Goal: Task Accomplishment & Management: Manage account settings

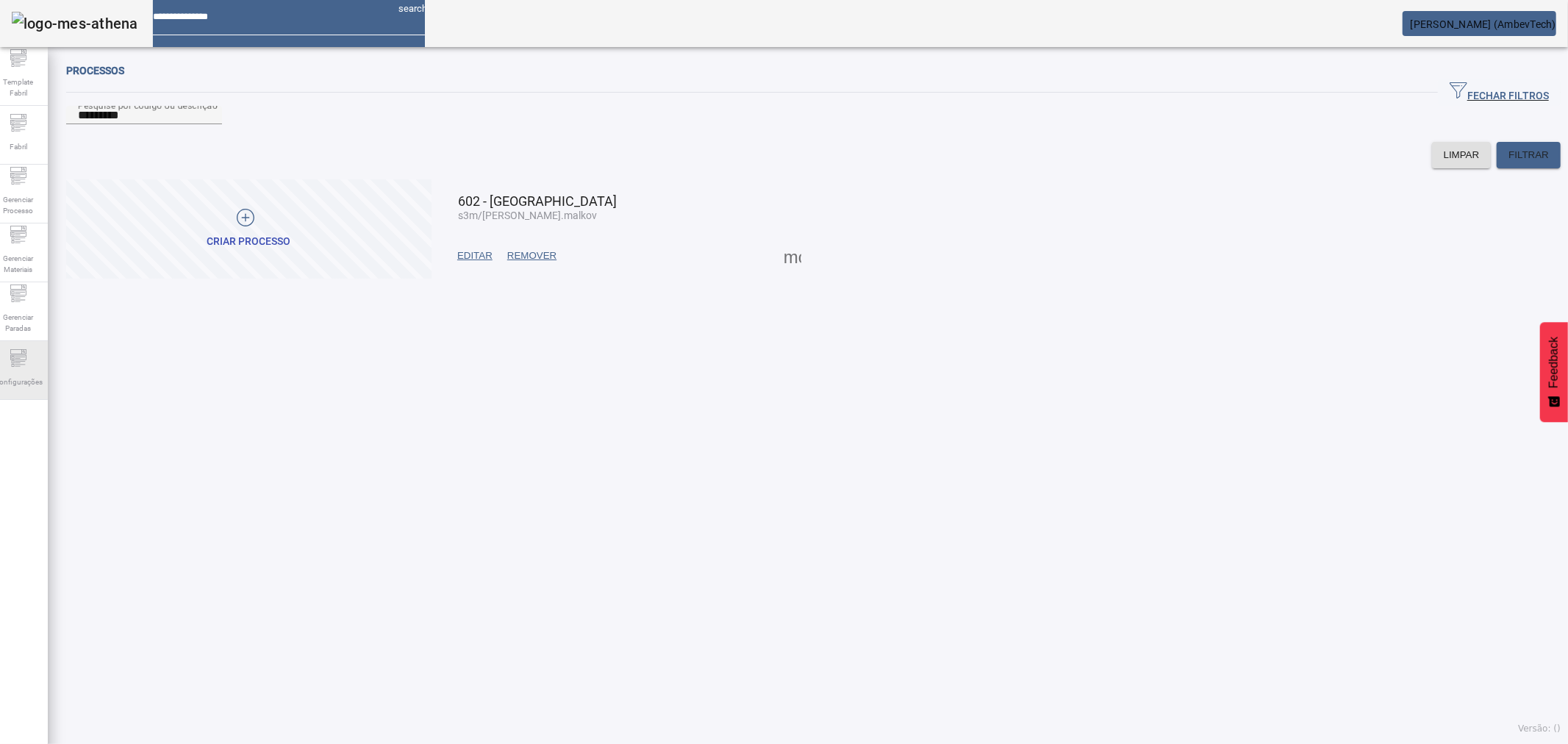
click at [36, 385] on span "Configurações" at bounding box center [19, 382] width 58 height 20
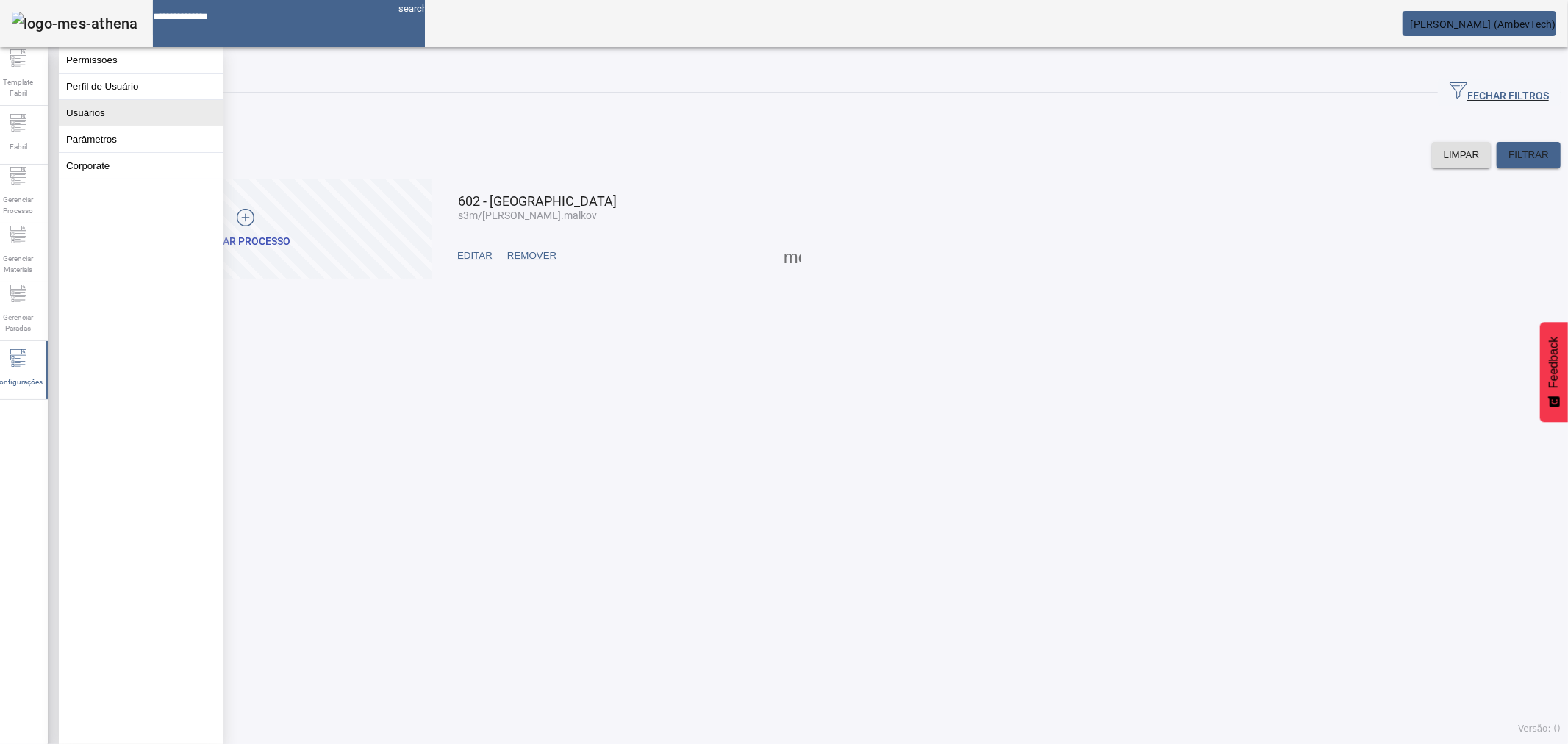
click at [79, 120] on button "Usuários" at bounding box center [141, 113] width 165 height 25
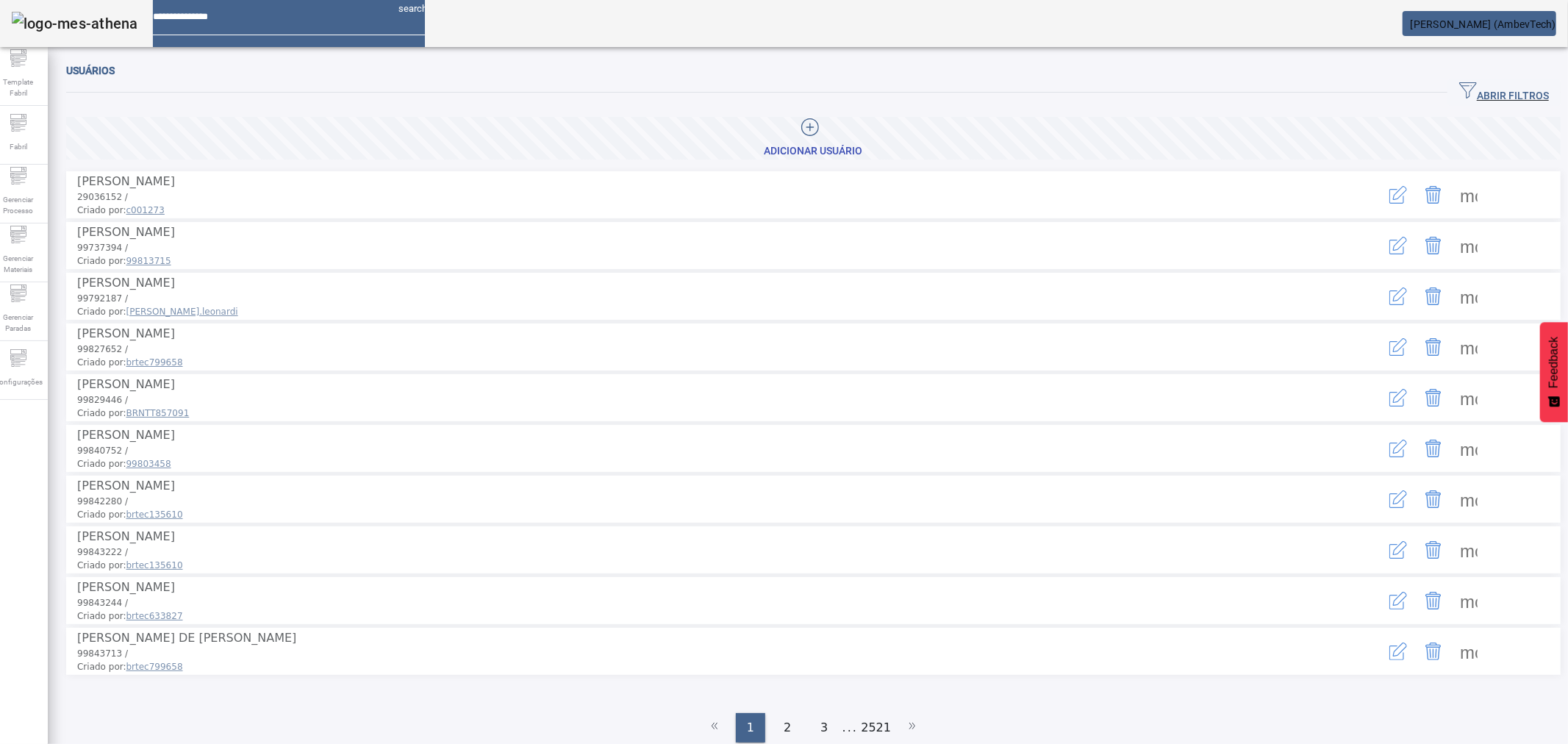
click at [1451, 182] on span at bounding box center [1469, 195] width 36 height 36
click at [1464, 91] on span "ABRIR FILTROS" at bounding box center [1504, 92] width 90 height 22
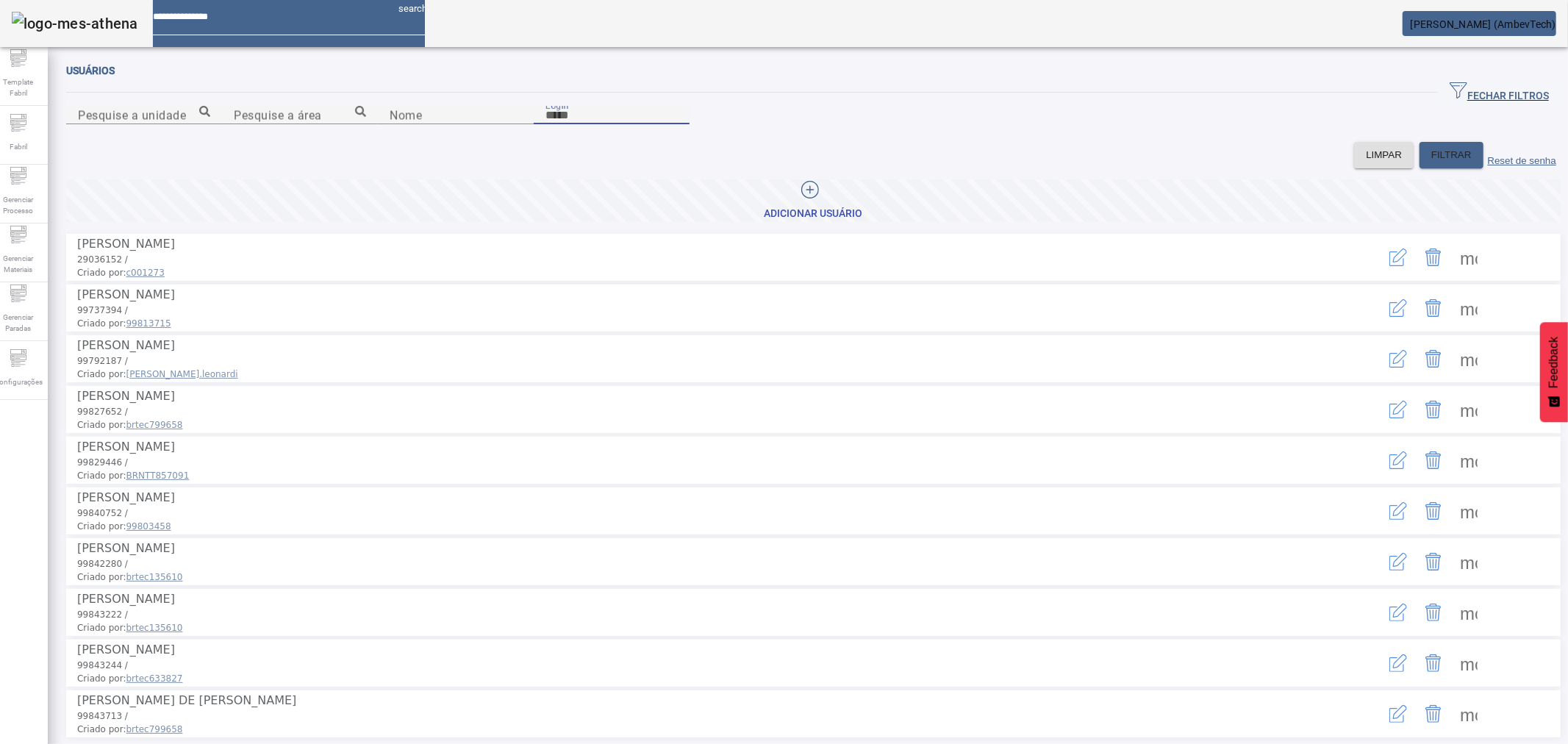
click at [678, 124] on input "Login" at bounding box center [611, 115] width 132 height 18
type input "*******"
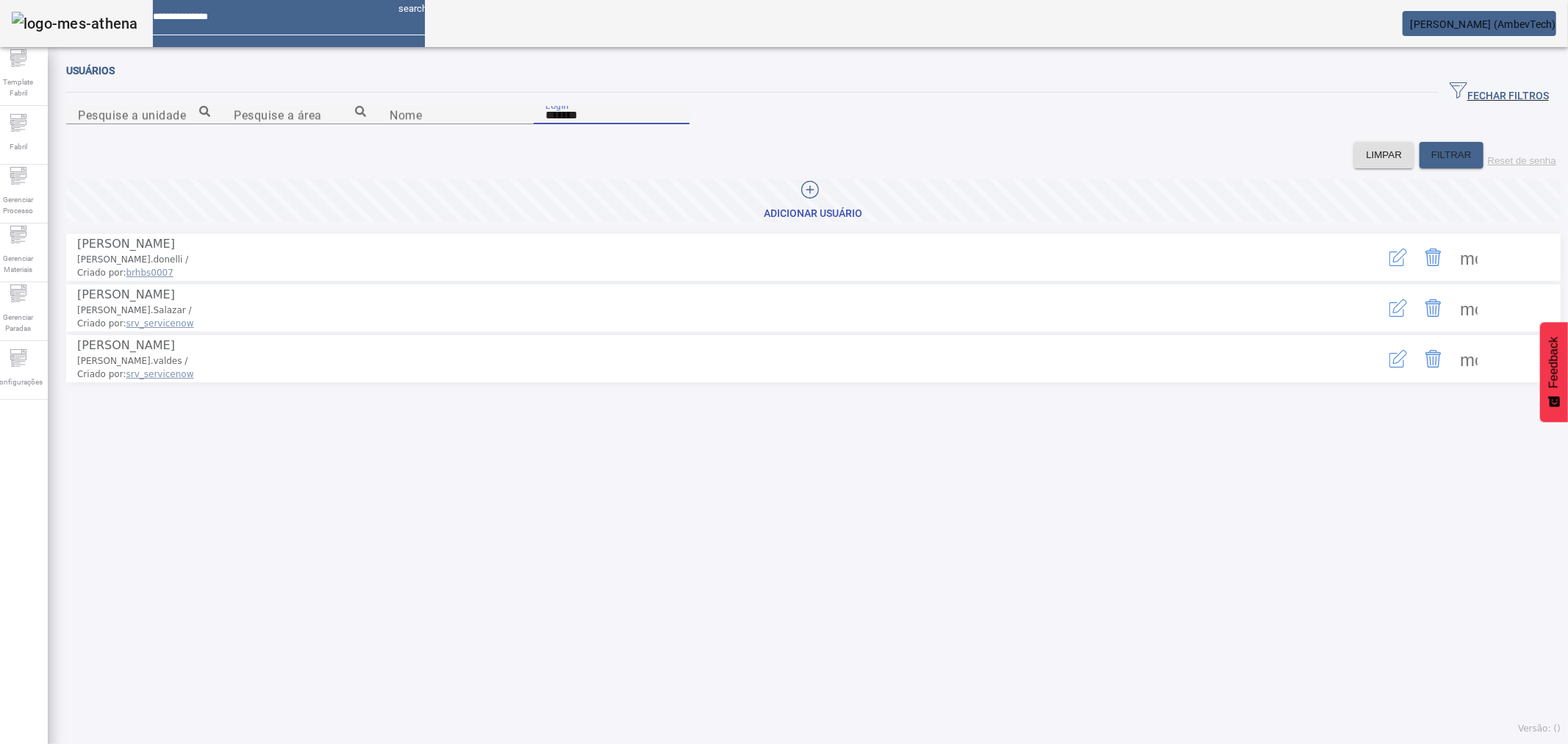
click at [678, 124] on input "*******" at bounding box center [611, 115] width 132 height 18
drag, startPoint x: 899, startPoint y: 184, endPoint x: 783, endPoint y: 184, distance: 116.0
click at [783, 142] on content "Pesquise a unidade Pesquise a área Nome Login *******" at bounding box center [813, 124] width 1494 height 36
click at [25, 353] on icon at bounding box center [24, 351] width 3 height 3
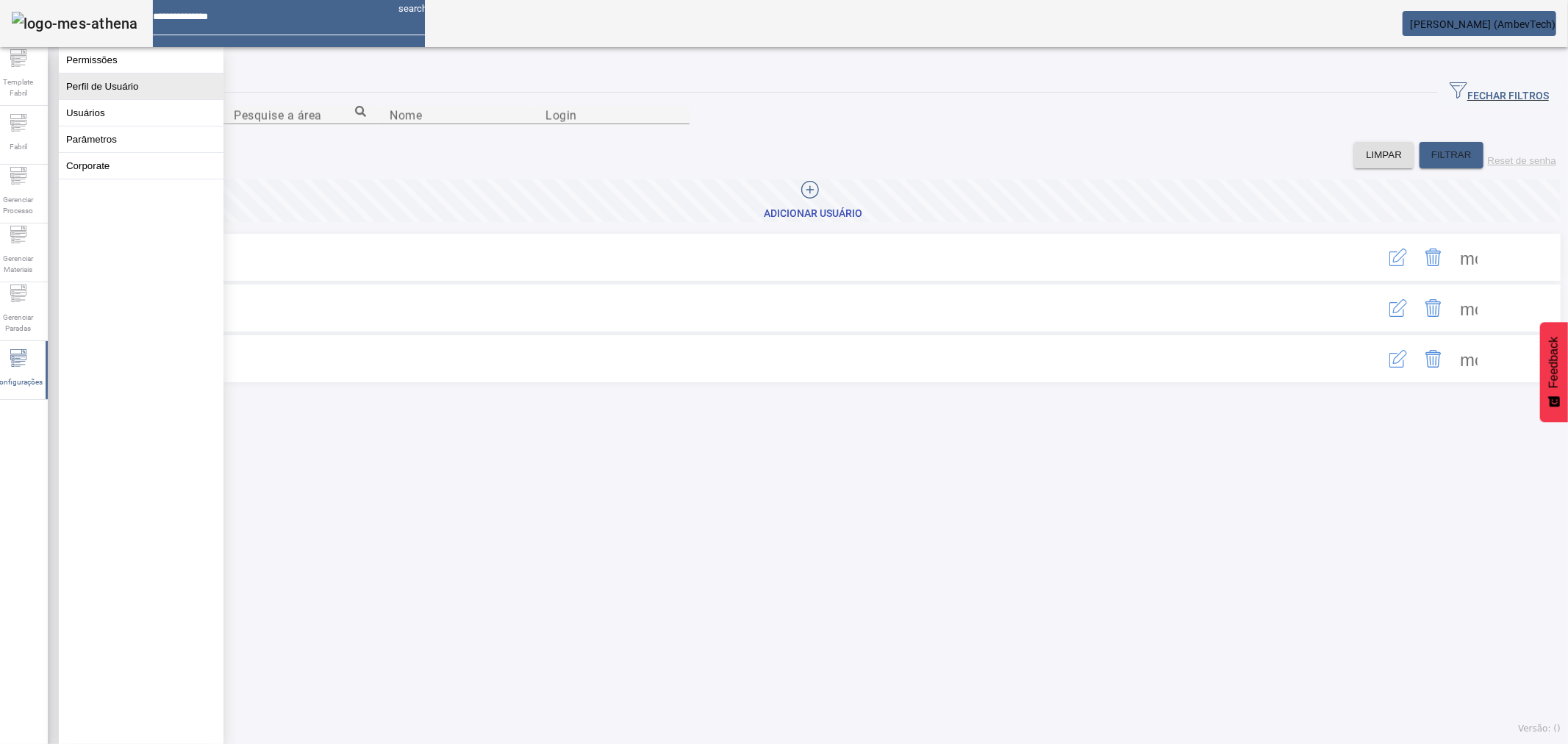
click at [133, 86] on button "Perfil de Usuário" at bounding box center [141, 87] width 165 height 25
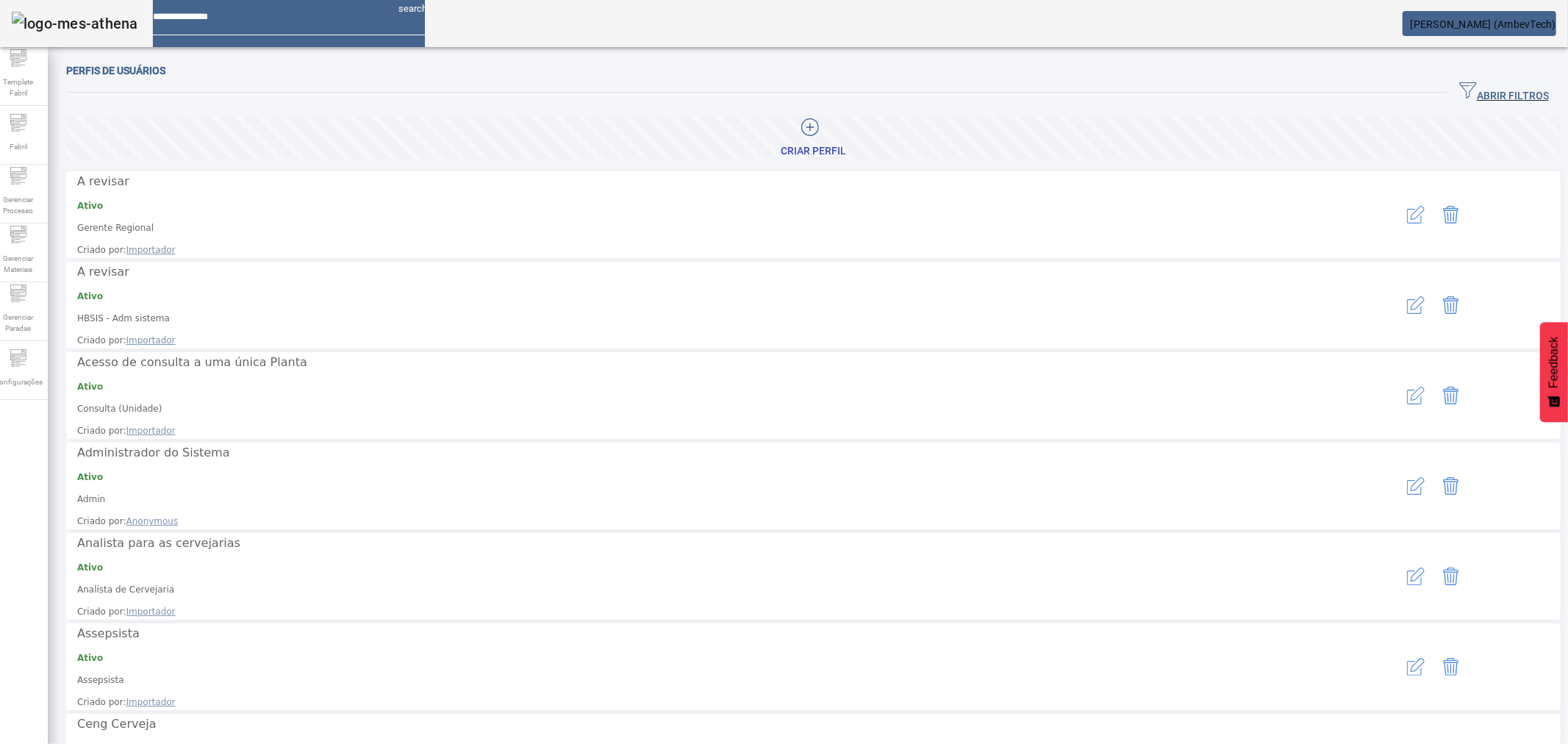
click at [1398, 197] on button "button" at bounding box center [1416, 215] width 36 height 36
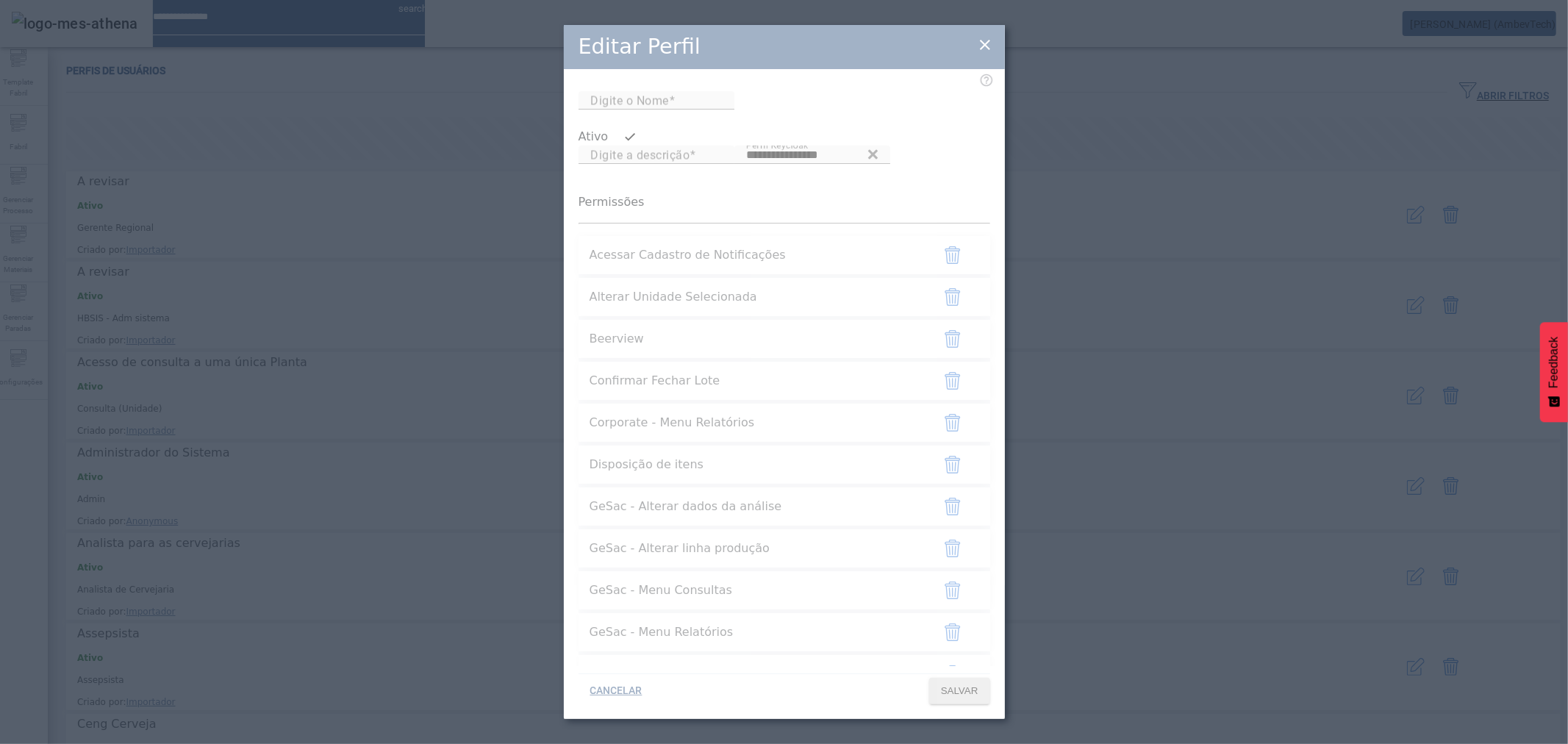
type input "**********"
type input "*********"
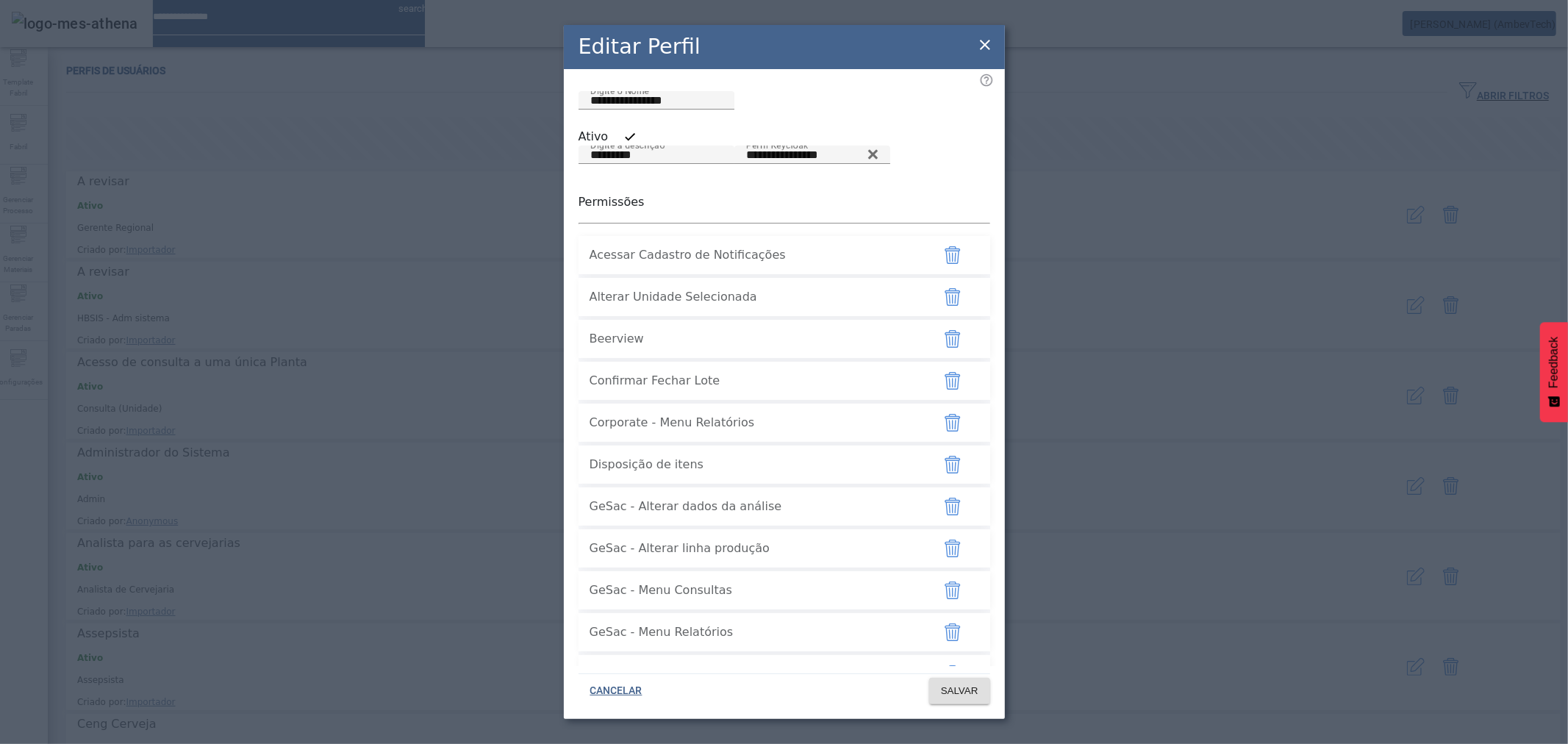
click at [767, 315] on div "Alterar Unidade Selecionada" at bounding box center [755, 297] width 331 height 36
click at [987, 42] on icon at bounding box center [985, 44] width 18 height 18
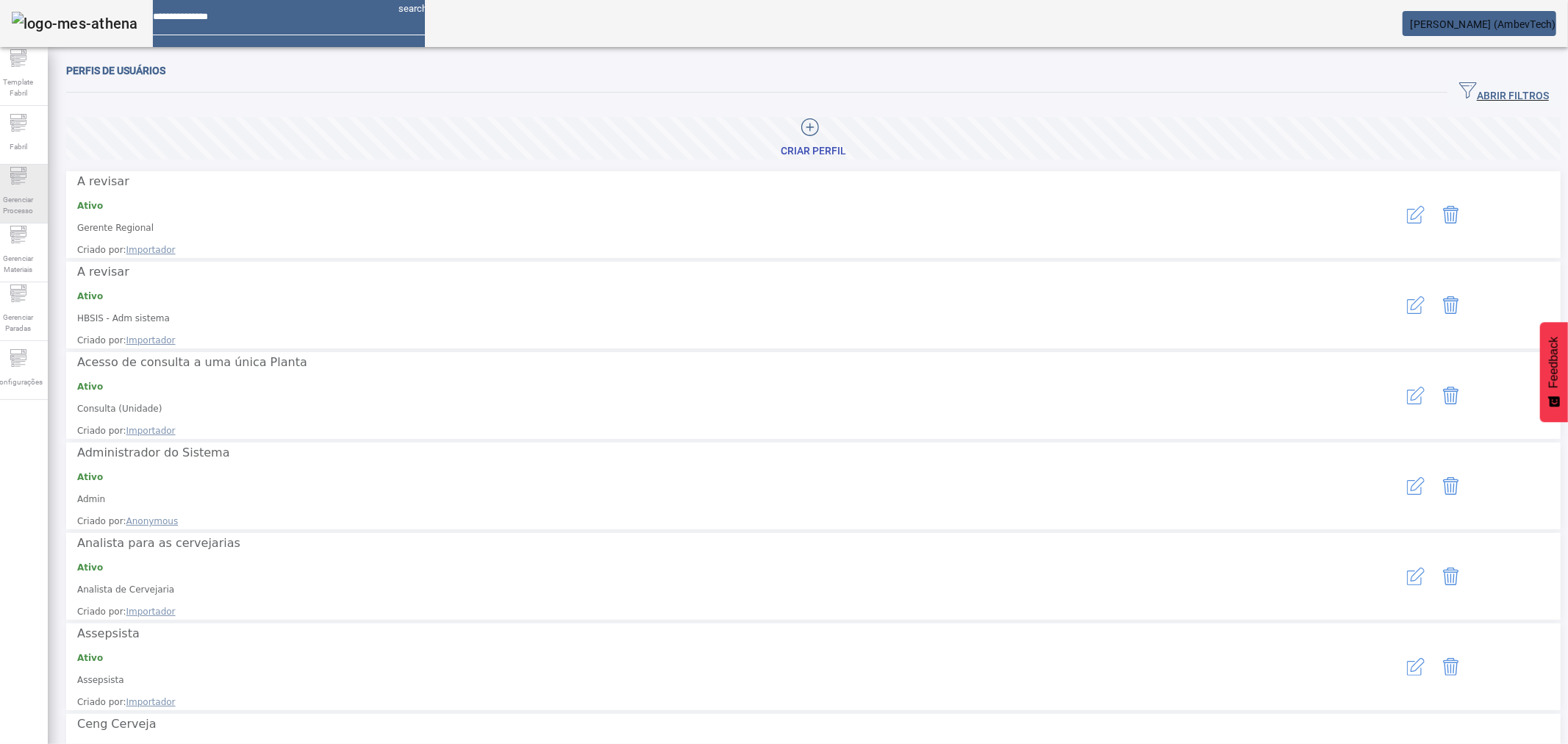
click at [12, 208] on span "Gerenciar Processo" at bounding box center [19, 205] width 44 height 31
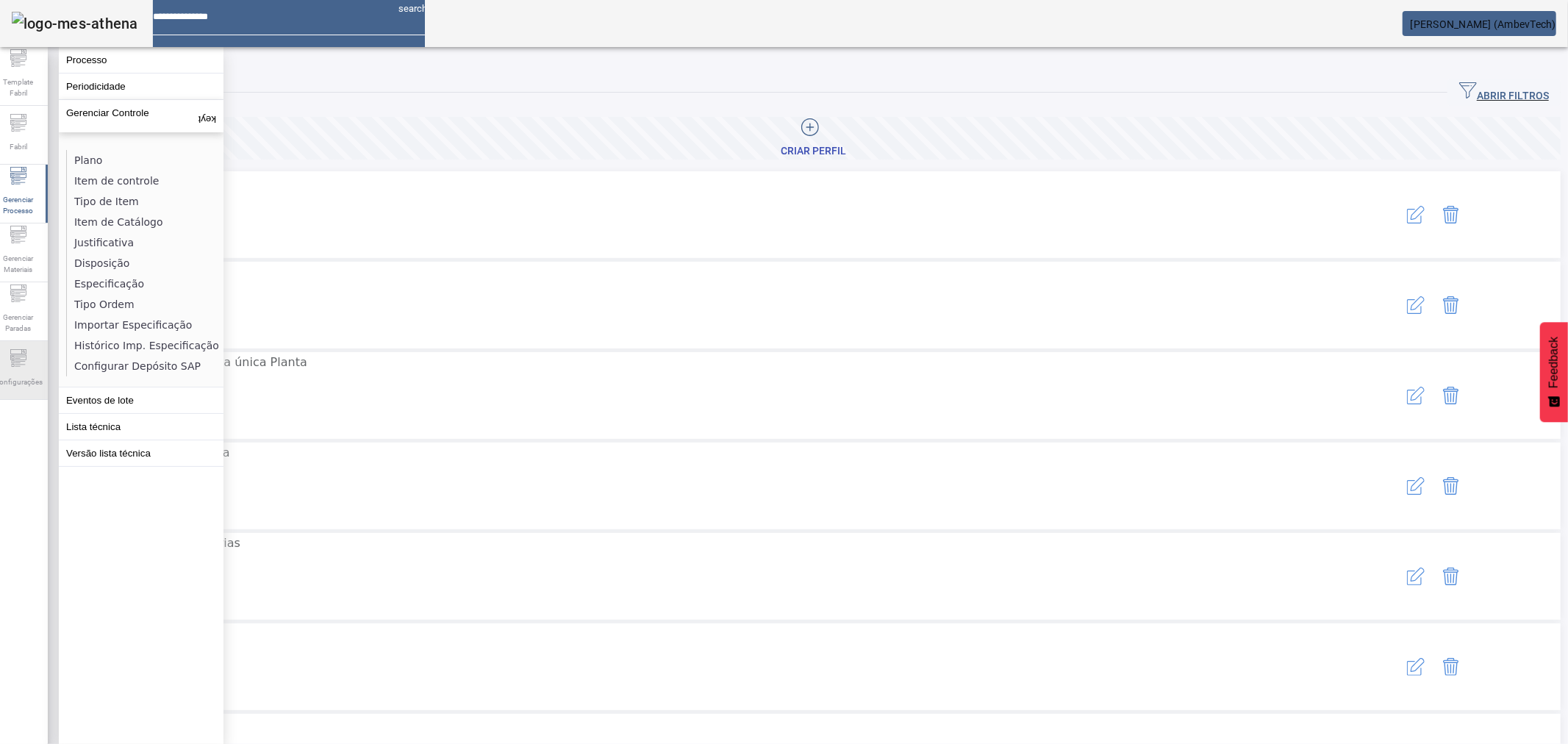
click at [36, 381] on span "Configurações" at bounding box center [19, 382] width 58 height 20
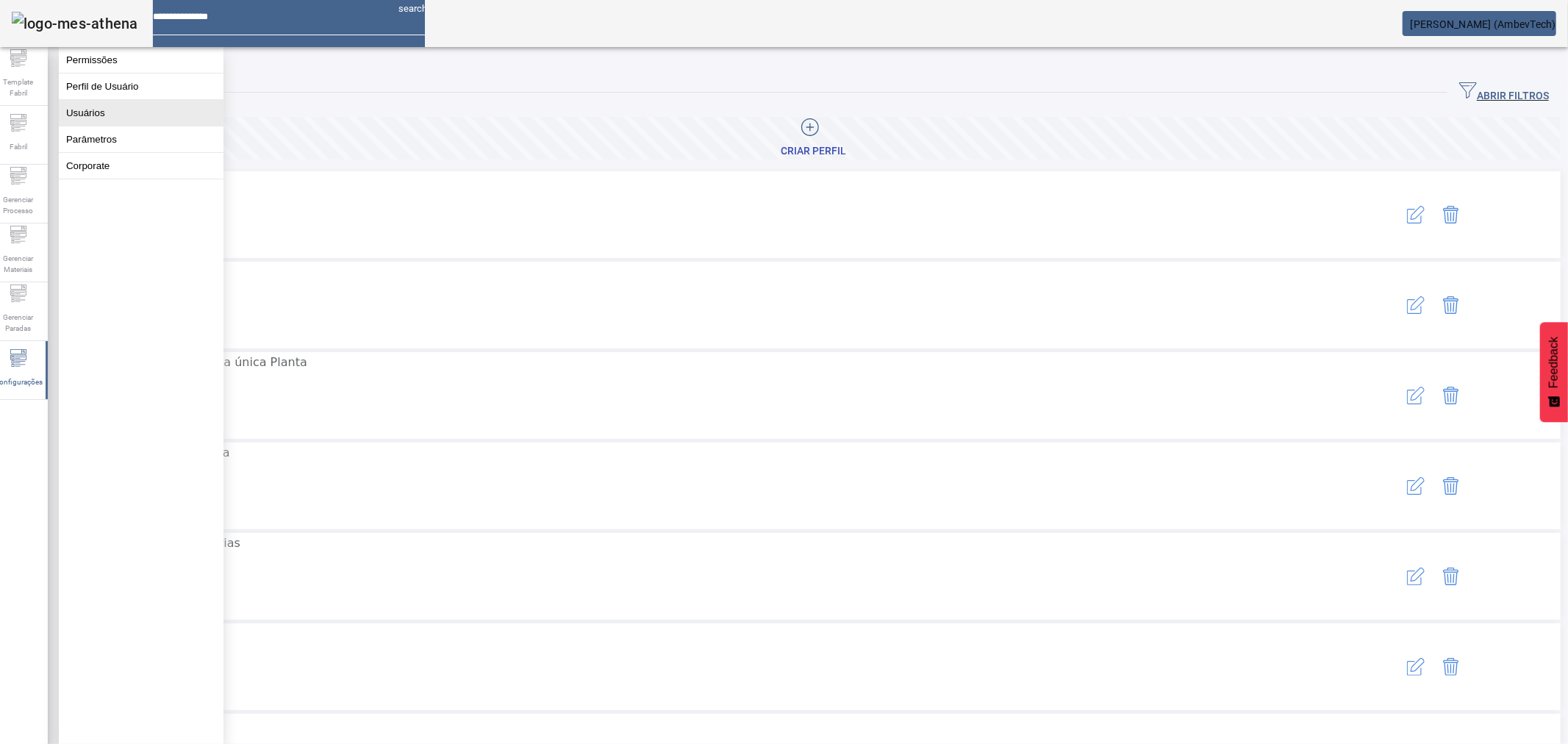
click at [99, 115] on button "Usuários" at bounding box center [141, 113] width 165 height 25
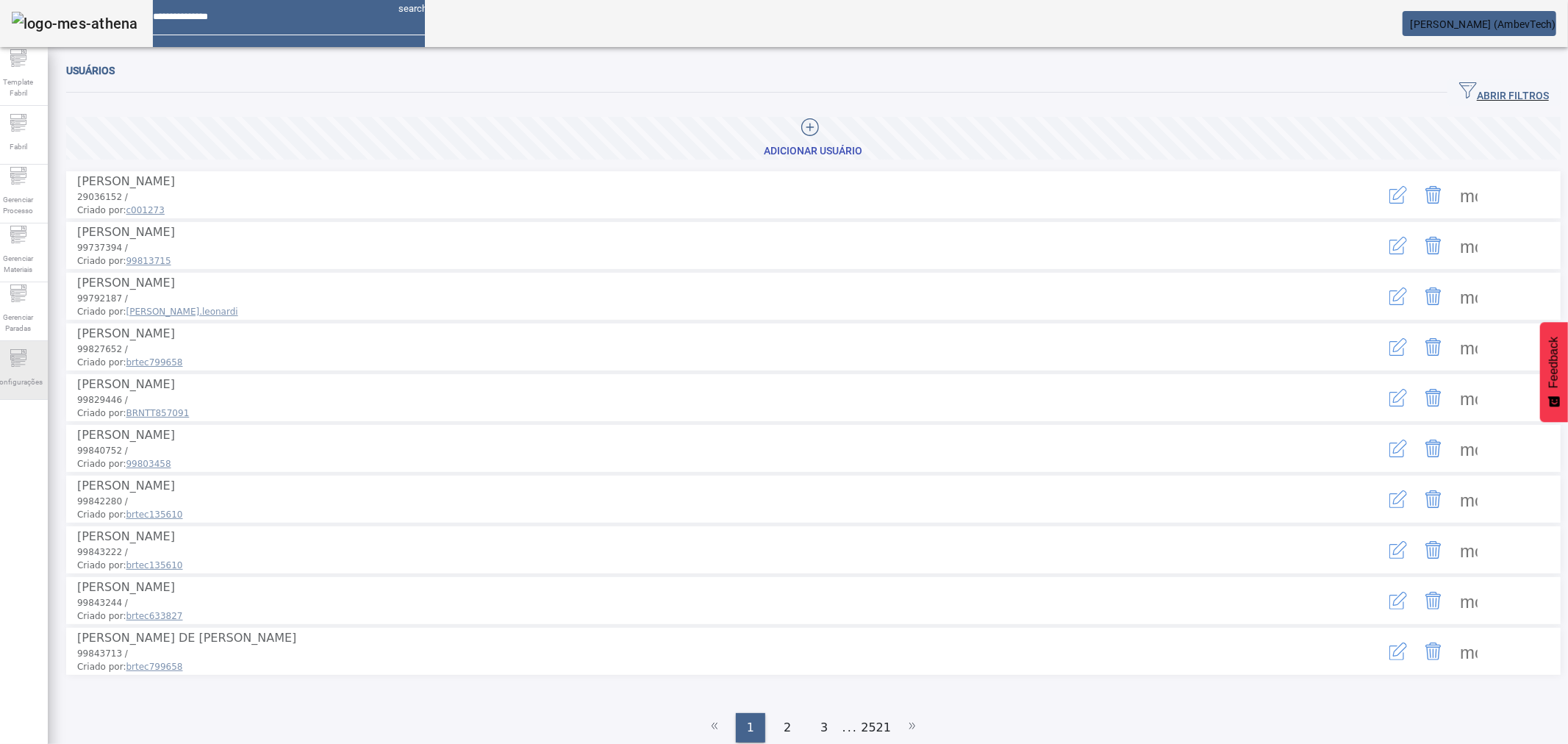
click at [13, 348] on div "Configurações" at bounding box center [18, 370] width 59 height 59
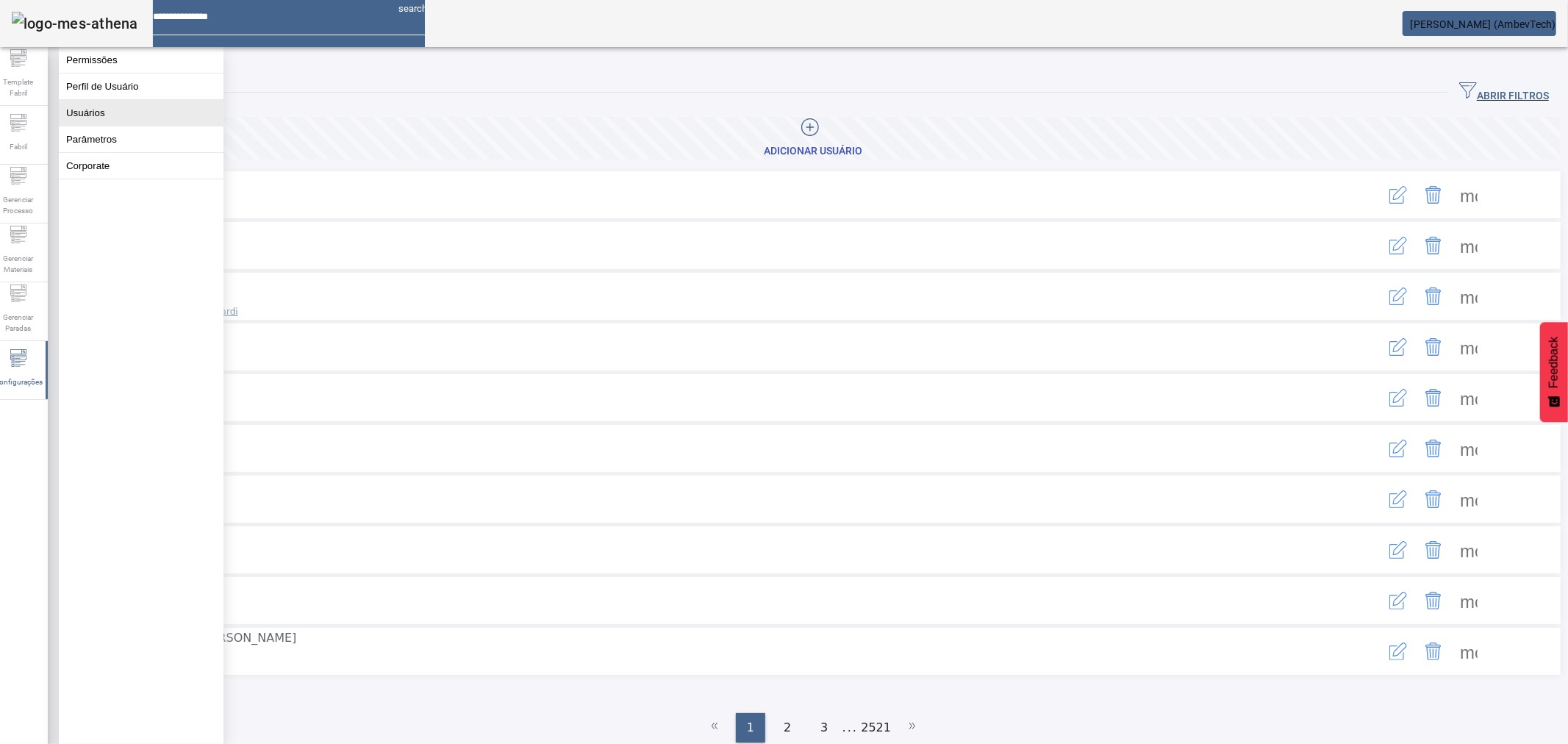
click at [125, 119] on button "Usuários" at bounding box center [141, 113] width 165 height 25
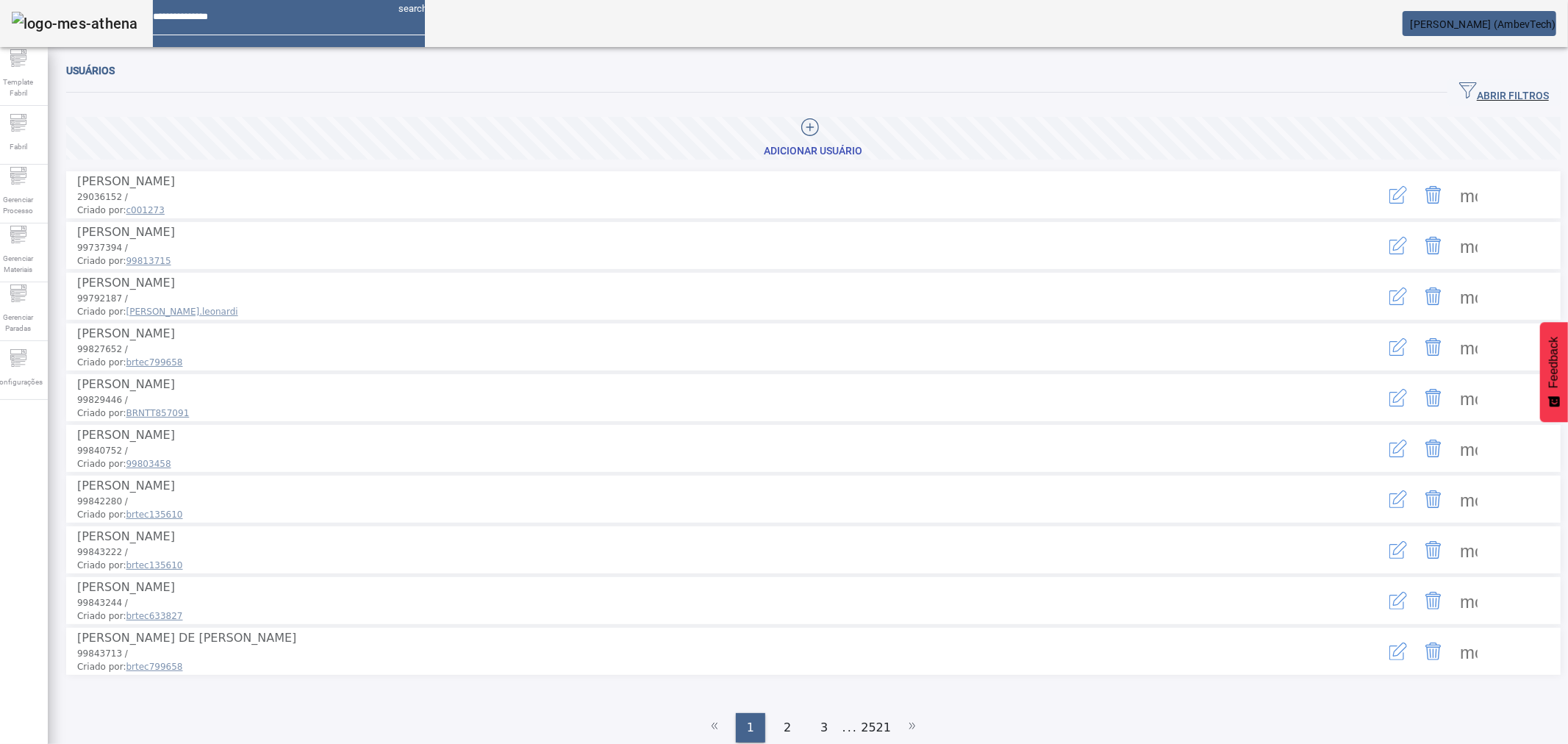
click at [1459, 85] on span "ABRIR FILTROS" at bounding box center [1504, 92] width 90 height 22
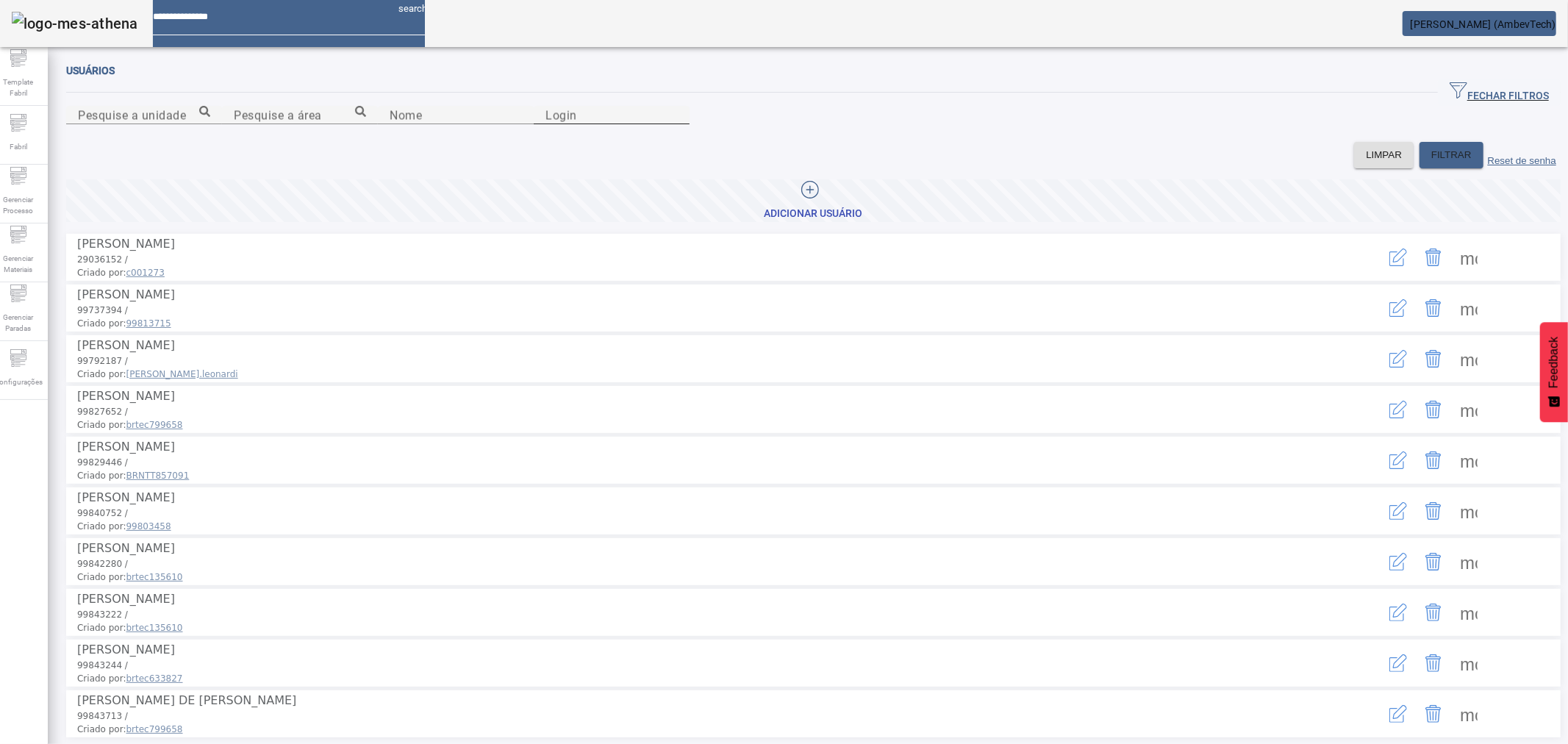
click at [577, 122] on mat-label "Login" at bounding box center [561, 115] width 31 height 14
click at [678, 124] on input "Login" at bounding box center [611, 115] width 132 height 18
click at [389, 124] on input "Nome" at bounding box center [455, 115] width 132 height 18
type input "*******"
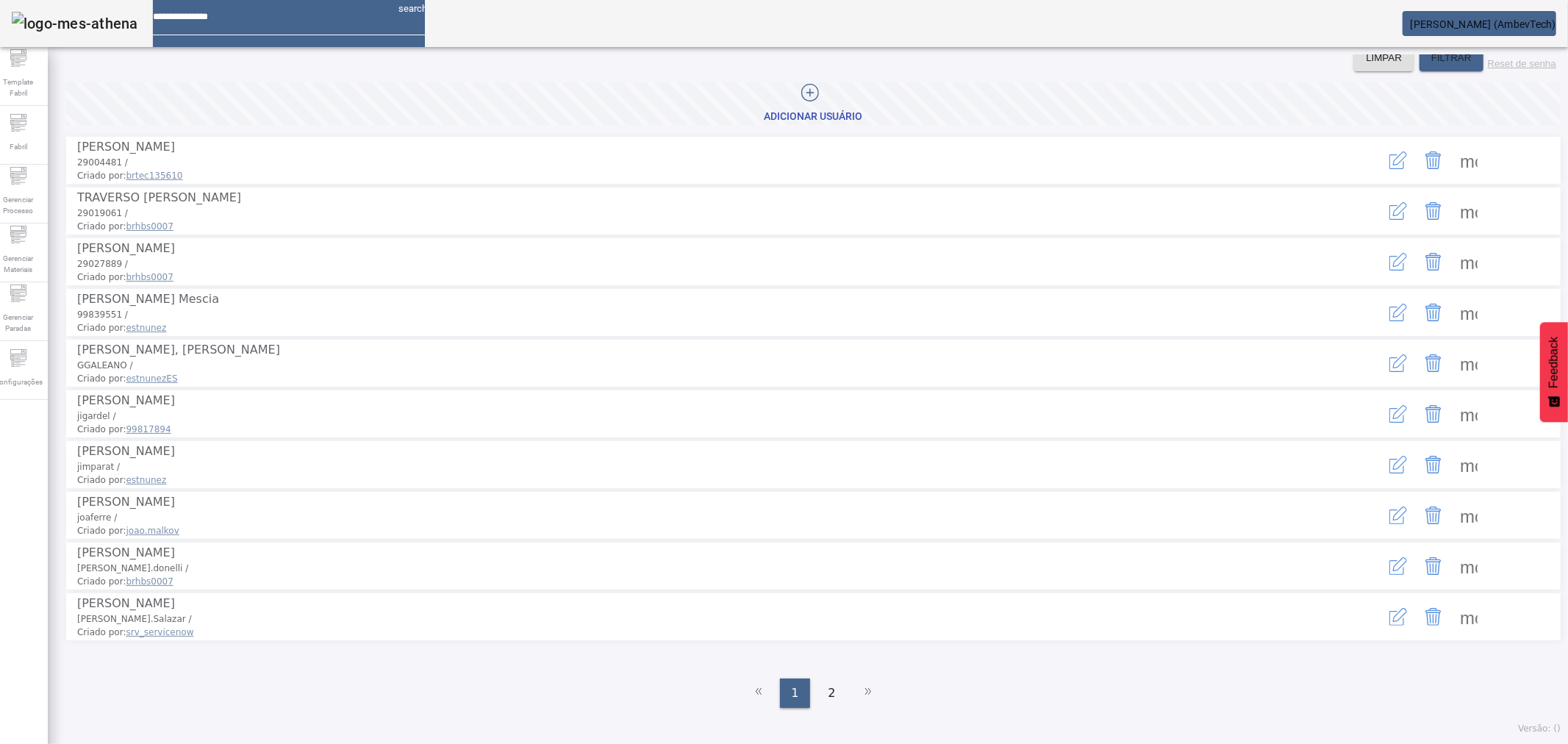
scroll to position [164, 0]
click at [1451, 328] on span at bounding box center [1469, 313] width 36 height 36
click at [1165, 743] on div at bounding box center [784, 744] width 1568 height 0
click at [1389, 322] on icon "button" at bounding box center [1398, 312] width 18 height 18
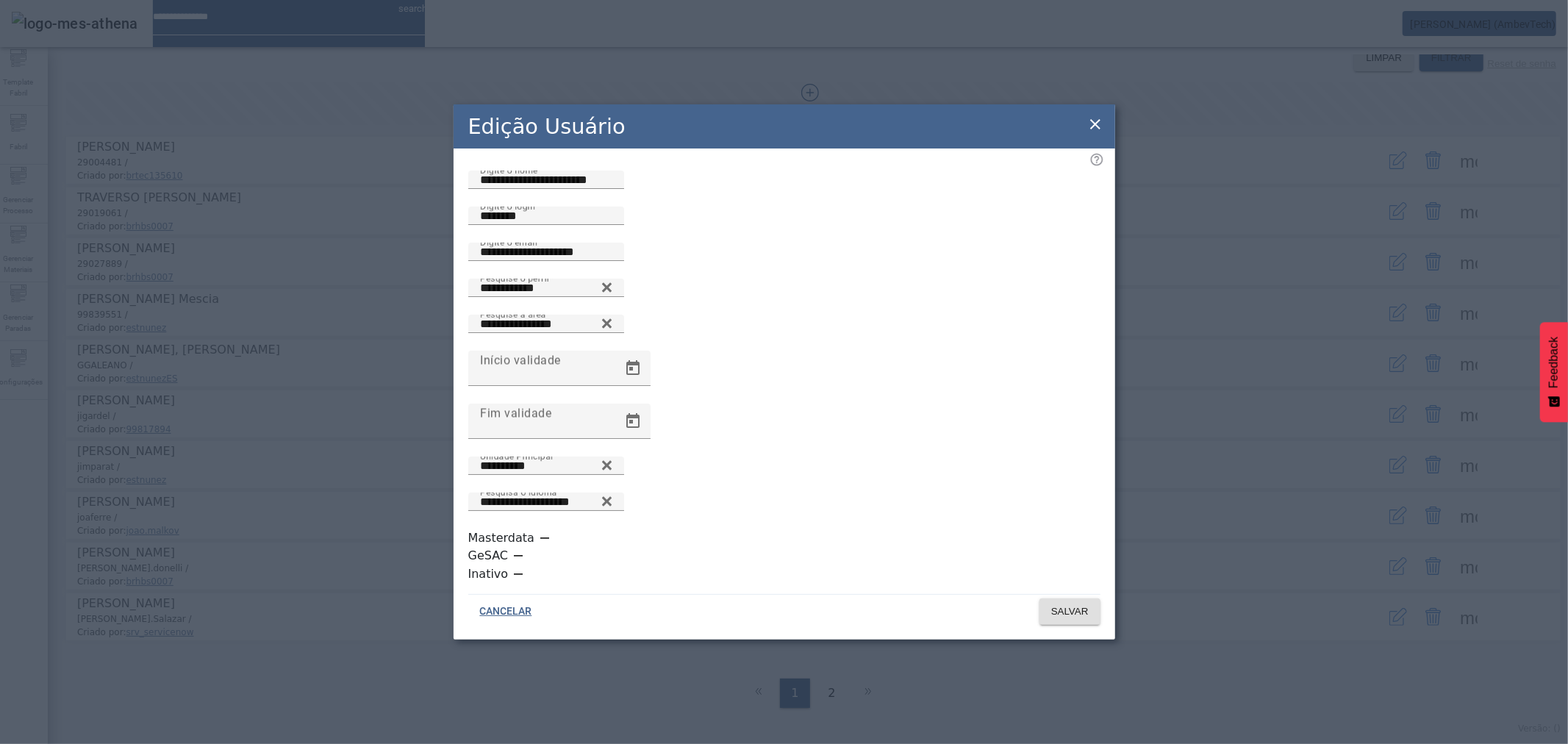
click at [1097, 133] on icon at bounding box center [1095, 124] width 18 height 18
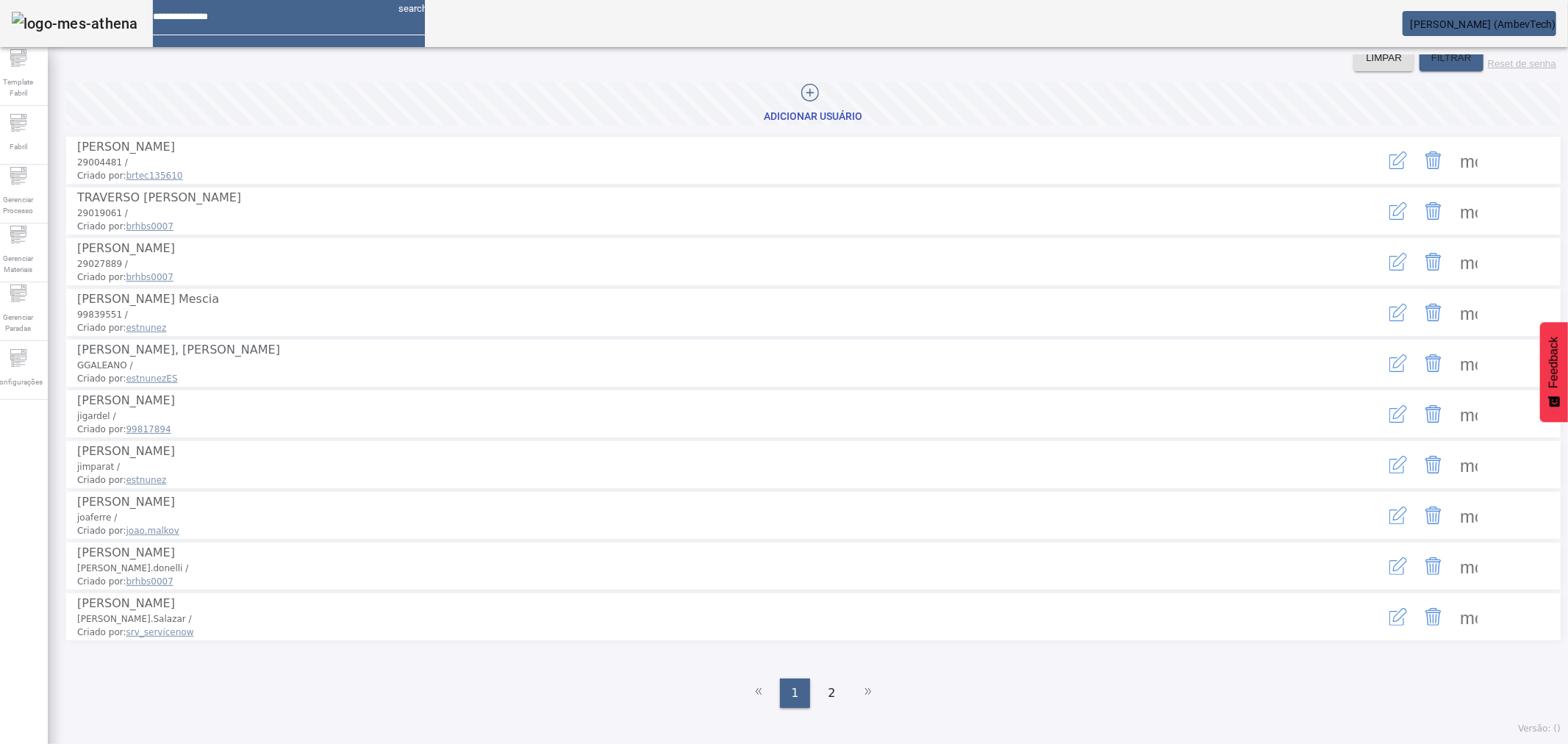
click at [1451, 327] on span at bounding box center [1469, 313] width 36 height 36
click at [970, 743] on div at bounding box center [784, 744] width 1568 height 0
click at [1463, 483] on span at bounding box center [1469, 465] width 36 height 36
click at [1084, 743] on div at bounding box center [784, 744] width 1568 height 0
